Goal: Task Accomplishment & Management: Manage account settings

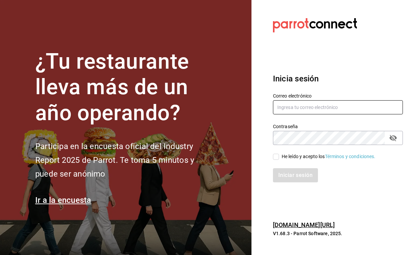
type input "QA"
click at [279, 159] on input "He leído y acepto los Términos y condiciones." at bounding box center [276, 157] width 6 height 6
checkbox input "true"
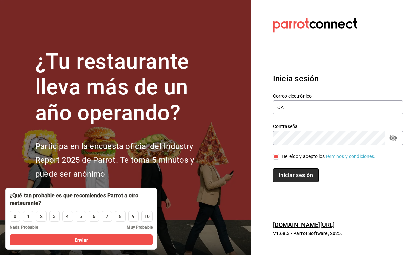
click at [288, 173] on button "Iniciar sesión" at bounding box center [296, 175] width 46 height 14
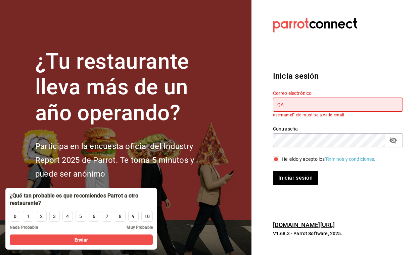
click at [300, 106] on input "QA" at bounding box center [338, 104] width 130 height 14
type input "magda@parrotsoftware.io"
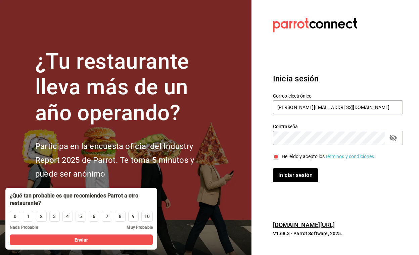
click at [398, 138] on button "passwordField" at bounding box center [393, 137] width 11 height 11
click at [308, 173] on button "Iniciar sesión" at bounding box center [296, 175] width 46 height 14
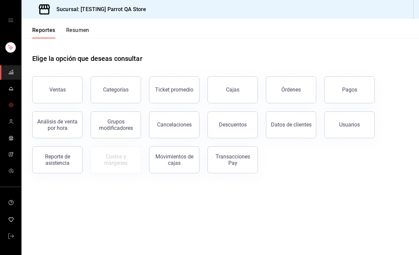
click at [11, 102] on icon "mailbox folders" at bounding box center [10, 104] width 5 height 5
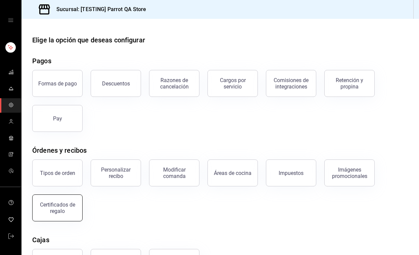
click at [70, 208] on div "Certificados de regalo" at bounding box center [58, 207] width 42 height 13
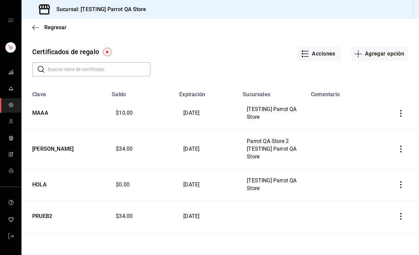
click at [378, 66] on div "​ ​" at bounding box center [215, 63] width 387 height 25
click at [378, 57] on button "Agregar opción" at bounding box center [380, 54] width 57 height 14
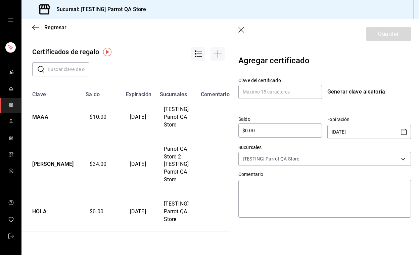
click at [402, 132] on icon "Open calendar" at bounding box center [404, 132] width 8 height 8
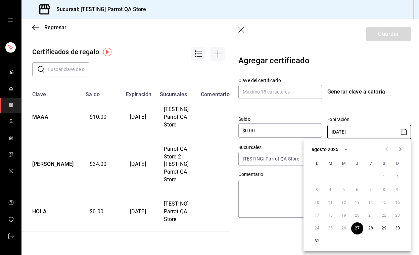
click at [405, 149] on button "Next month" at bounding box center [400, 148] width 13 height 13
click at [383, 150] on icon "Previous month" at bounding box center [387, 149] width 8 height 8
click at [321, 151] on div "agosto 2025" at bounding box center [325, 149] width 27 height 7
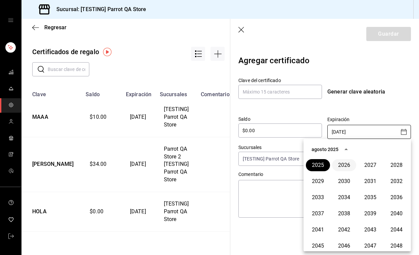
click at [342, 169] on button "2026" at bounding box center [344, 165] width 24 height 12
type input "[DATE]"
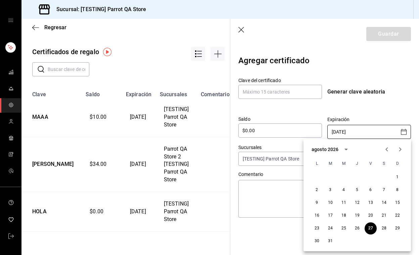
click at [401, 149] on icon "Next month" at bounding box center [400, 149] width 8 height 8
click at [385, 151] on icon "Previous month" at bounding box center [387, 149] width 8 height 8
click at [13, 73] on icon "mailbox folders" at bounding box center [10, 71] width 5 height 5
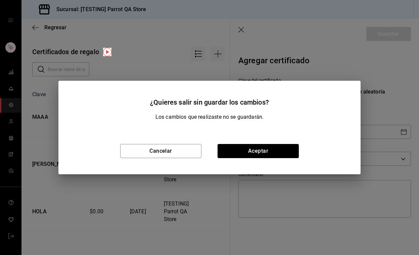
click at [10, 100] on div "¿Quieres salir sin guardar los cambios? Los cambios que realizaste no se guarda…" at bounding box center [209, 127] width 419 height 255
click at [148, 146] on button "Cancelar" at bounding box center [160, 151] width 81 height 14
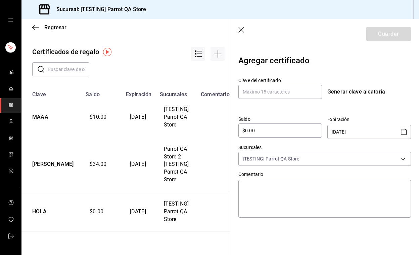
click at [15, 98] on link "mailbox folders" at bounding box center [10, 105] width 21 height 14
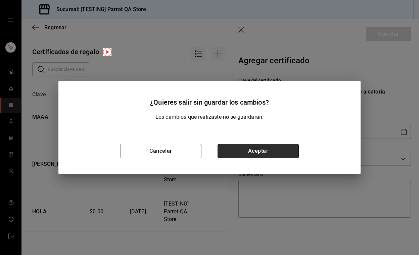
click at [260, 150] on button "Aceptar" at bounding box center [258, 151] width 81 height 14
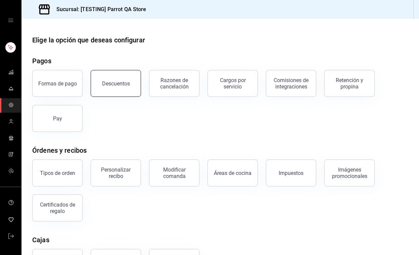
click at [132, 84] on button "Descuentos" at bounding box center [116, 83] width 50 height 27
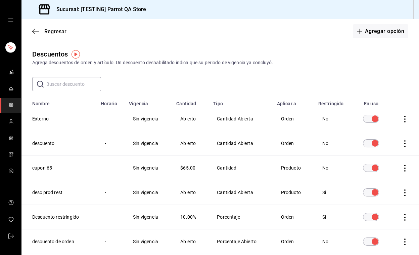
click at [381, 39] on div "Regresar Agregar opción" at bounding box center [221, 31] width 398 height 25
click at [376, 32] on button "Agregar opción" at bounding box center [380, 31] width 55 height 14
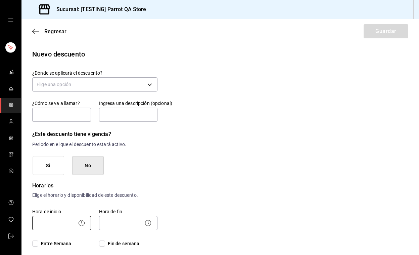
click at [69, 228] on body "Sucursal: [TESTING] Parrot QA Store Regresar Guardar Nuevo descuento ¿Dónde se …" at bounding box center [209, 127] width 419 height 255
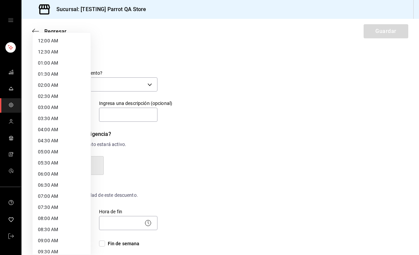
click at [113, 163] on div at bounding box center [209, 127] width 419 height 255
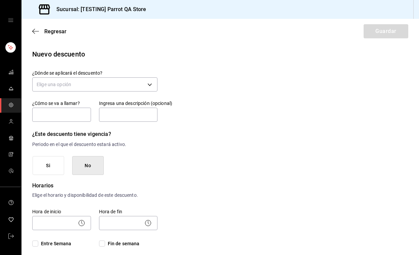
click at [54, 170] on button "Si" at bounding box center [49, 165] width 32 height 19
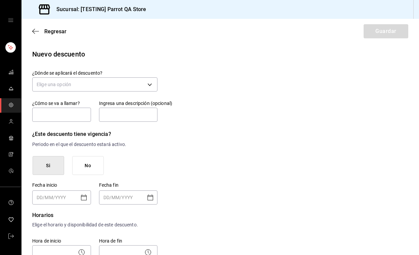
click at [79, 197] on div "​" at bounding box center [61, 197] width 59 height 14
type input "DD/MM/YYYY"
click at [85, 197] on icon "Open calendar" at bounding box center [84, 197] width 8 height 8
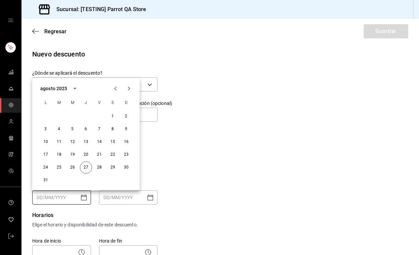
click at [72, 87] on icon "calendar view is open, switch to year view" at bounding box center [75, 88] width 8 height 8
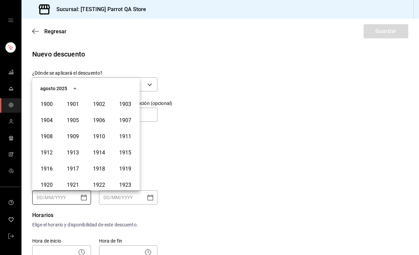
scroll to position [461, 0]
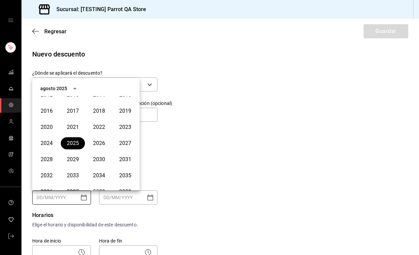
click at [77, 91] on icon "year view is open, switch to calendar view" at bounding box center [75, 88] width 8 height 8
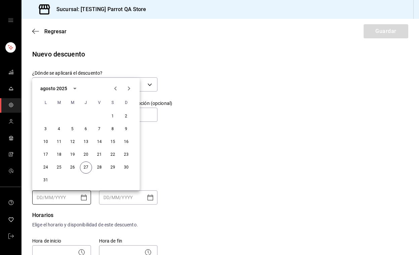
click at [128, 88] on icon "Next month" at bounding box center [129, 88] width 8 height 8
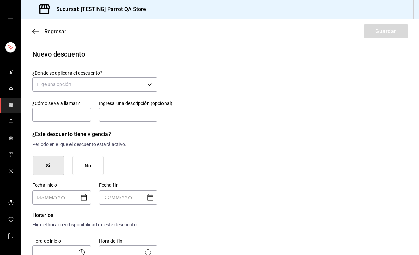
click at [148, 195] on icon "Open calendar" at bounding box center [151, 197] width 6 height 6
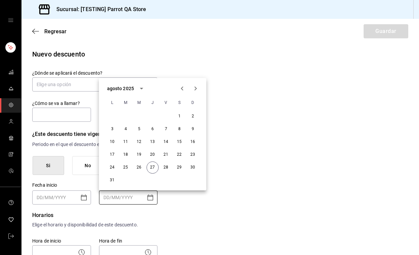
click at [195, 89] on icon "Next month" at bounding box center [196, 88] width 8 height 8
click at [180, 89] on icon "Previous month" at bounding box center [182, 88] width 8 height 8
